Goal: Communication & Community: Answer question/provide support

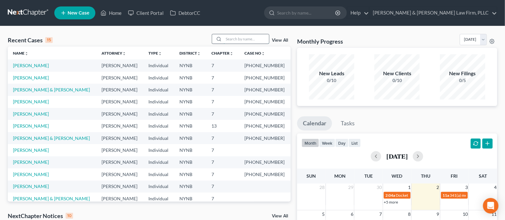
click at [260, 42] on input "search" at bounding box center [246, 38] width 45 height 9
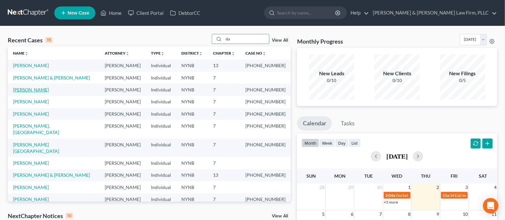
type input "da"
click at [36, 90] on link "[PERSON_NAME]" at bounding box center [31, 89] width 36 height 5
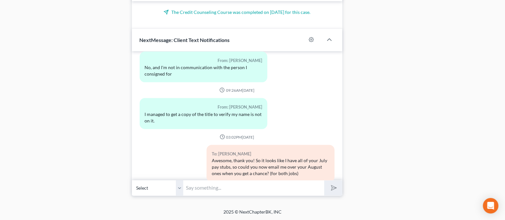
scroll to position [2221, 0]
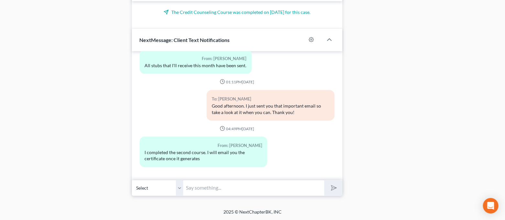
click at [217, 188] on input "text" at bounding box center [254, 188] width 141 height 16
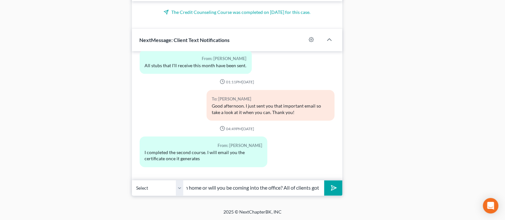
scroll to position [0, 216]
type input "Good morning. Just wanted to check in and see what your plans are for [DATE]? D…"
click at [492, 206] on icon "Open Intercom Messenger" at bounding box center [490, 206] width 7 height 8
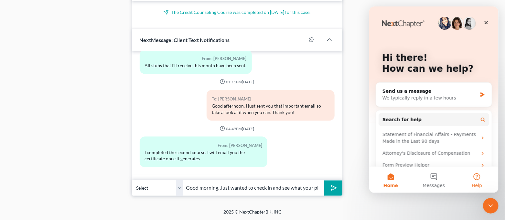
scroll to position [0, 0]
click at [447, 183] on button "Messages" at bounding box center [433, 180] width 43 height 26
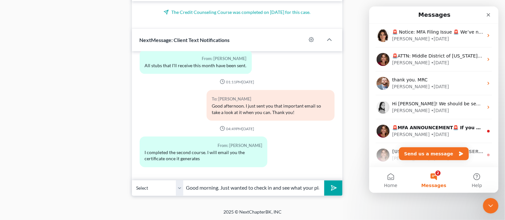
click at [445, 46] on div "🚨 Notice: MFA Filing Issue 🚨 We’ve noticed some users are not receiving the MFA…" at bounding box center [433, 36] width 129 height 24
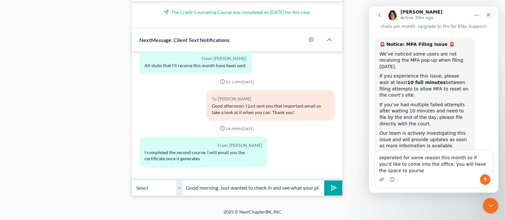
scroll to position [26, 0]
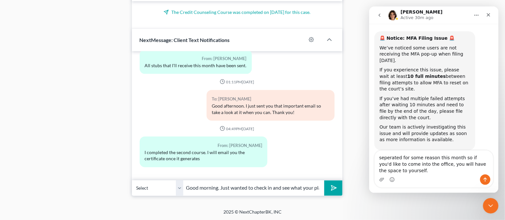
type textarea "separated for some reason this month so if you'd like to come into the office, …"
drag, startPoint x: 411, startPoint y: 174, endPoint x: 371, endPoint y: 154, distance: 45.0
click at [371, 154] on div "separated for some reason this month so if you'd like to come into the office, …" at bounding box center [433, 169] width 129 height 38
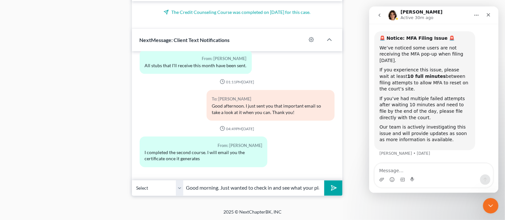
scroll to position [13, 0]
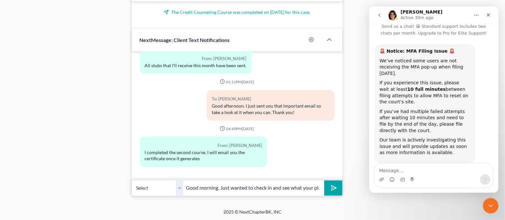
click at [330, 189] on icon "submit" at bounding box center [332, 188] width 9 height 9
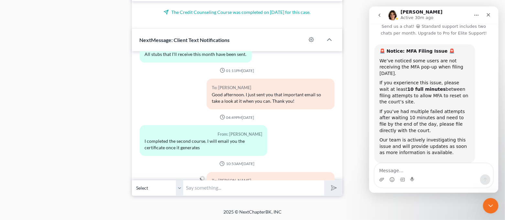
scroll to position [2275, 0]
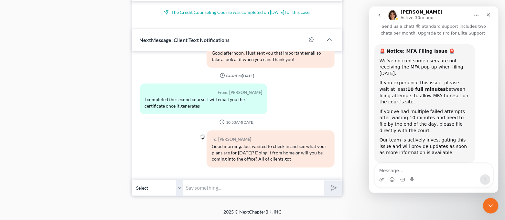
paste input "separated for some reason this month so if you'd like to come into the office, …"
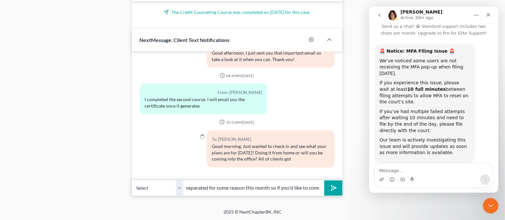
scroll to position [0, 114]
type input "separated for some reason this month so if you'd like to come into the office, …"
click at [333, 188] on line "submit" at bounding box center [334, 188] width 4 height 4
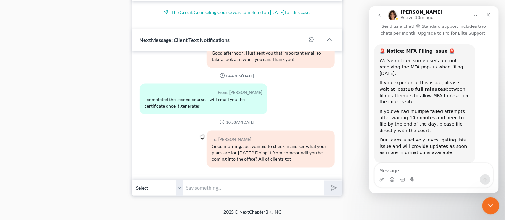
click at [489, 206] on icon "Close Intercom Messenger" at bounding box center [490, 205] width 8 height 8
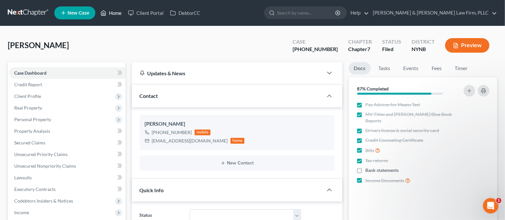
click at [113, 15] on link "Home" at bounding box center [110, 13] width 27 height 12
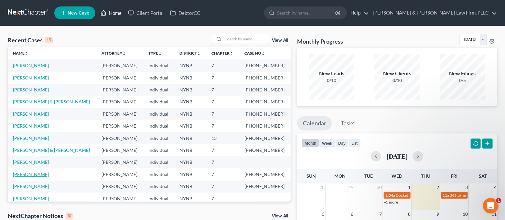
scroll to position [43, 0]
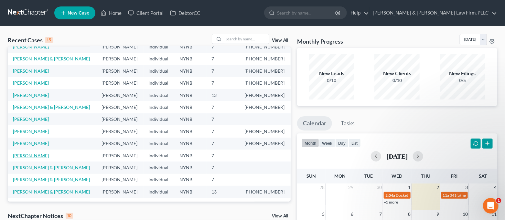
click at [38, 157] on link "[PERSON_NAME]" at bounding box center [31, 155] width 36 height 5
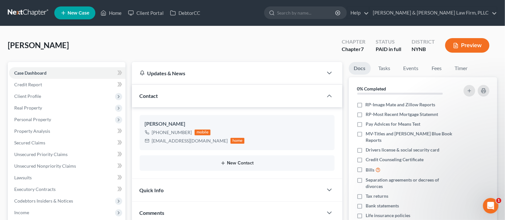
scroll to position [359, 0]
click at [117, 14] on link "Home" at bounding box center [110, 13] width 27 height 12
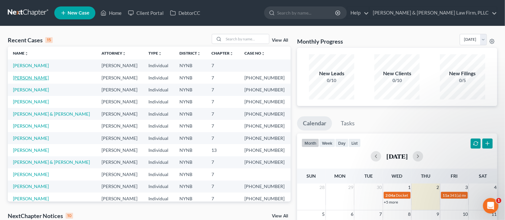
click at [29, 78] on link "[PERSON_NAME]" at bounding box center [31, 77] width 36 height 5
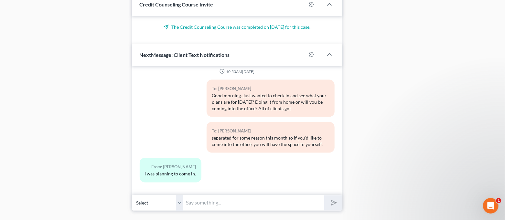
scroll to position [380, 0]
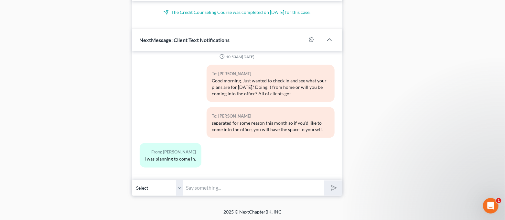
click at [273, 189] on input "text" at bounding box center [254, 188] width 141 height 16
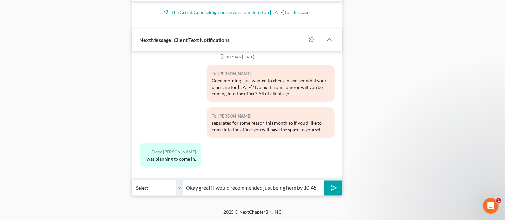
click at [318, 187] on input "Okay great! I would recommended just being here by 10:45" at bounding box center [254, 188] width 141 height 16
type input "Okay great! I would recommended just being here by 10:45"
click at [331, 188] on icon "submit" at bounding box center [332, 188] width 9 height 9
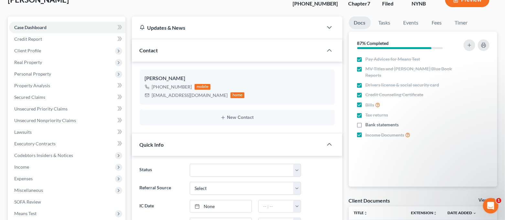
scroll to position [0, 0]
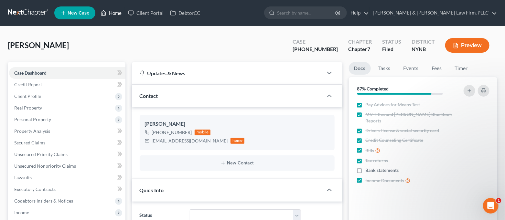
click at [103, 15] on icon at bounding box center [104, 13] width 6 height 8
